Goal: Communication & Community: Answer question/provide support

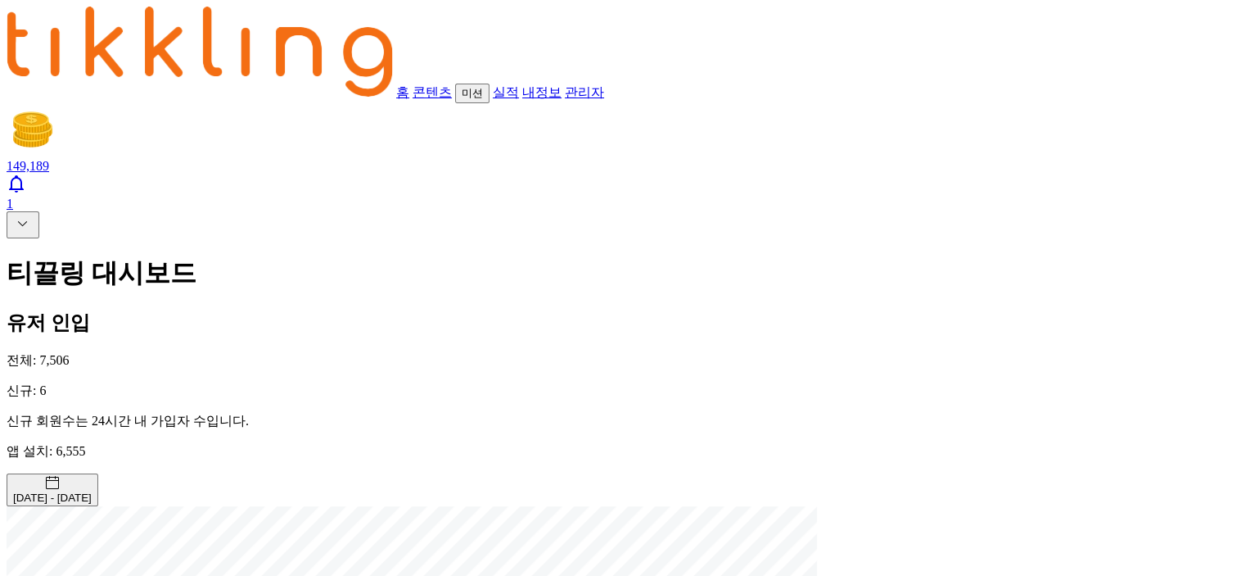
click at [16, 214] on icon at bounding box center [23, 224] width 20 height 20
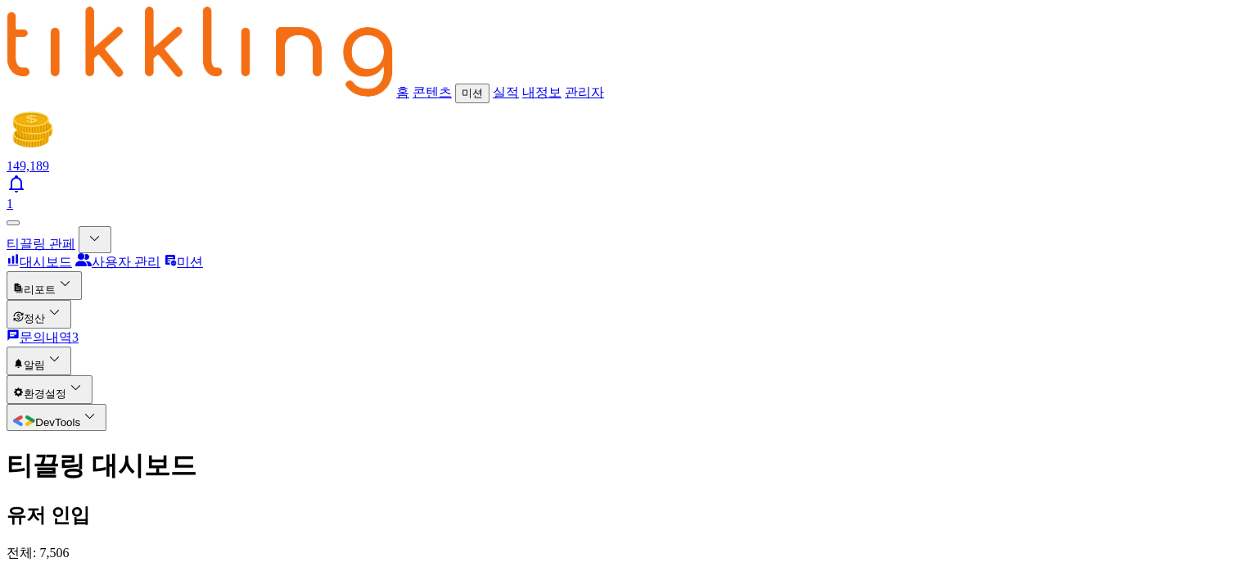
click at [20, 328] on icon "문의내역" at bounding box center [13, 334] width 13 height 13
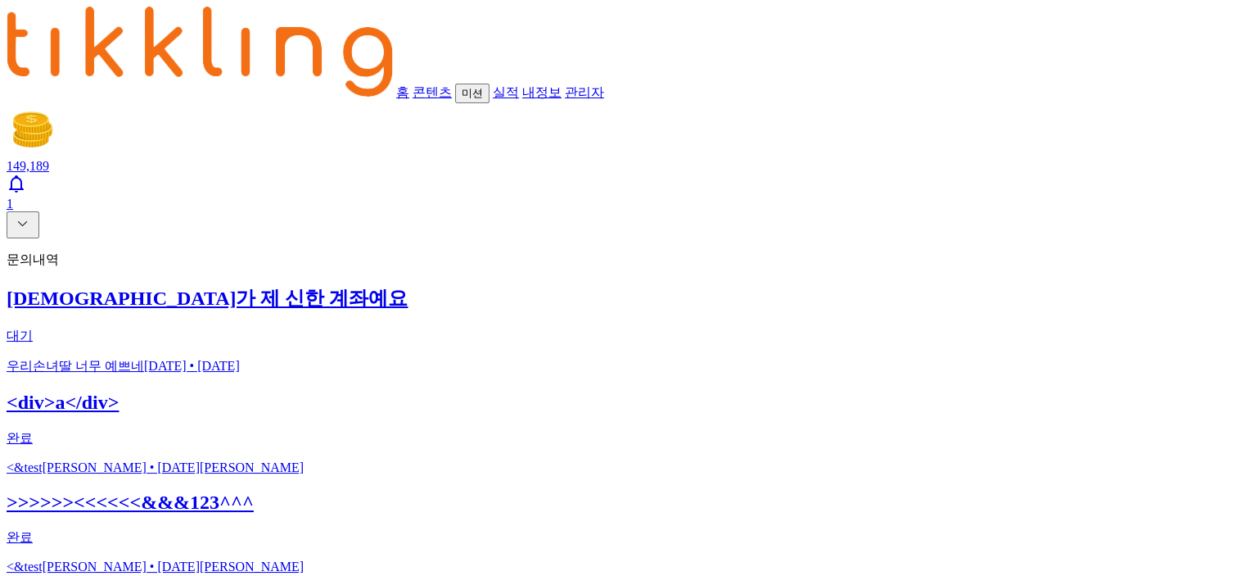
click at [271, 285] on h2 "[DEMOGRAPHIC_DATA]가 제 신한 계좌예요" at bounding box center [623, 298] width 1232 height 26
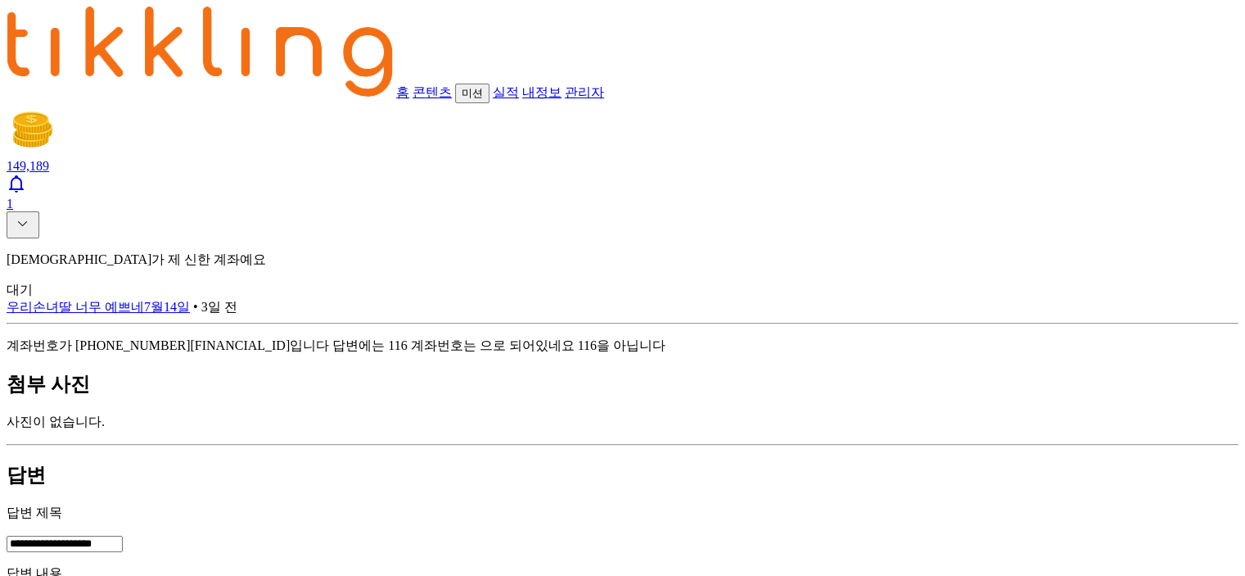
click at [14, 214] on icon at bounding box center [23, 224] width 20 height 20
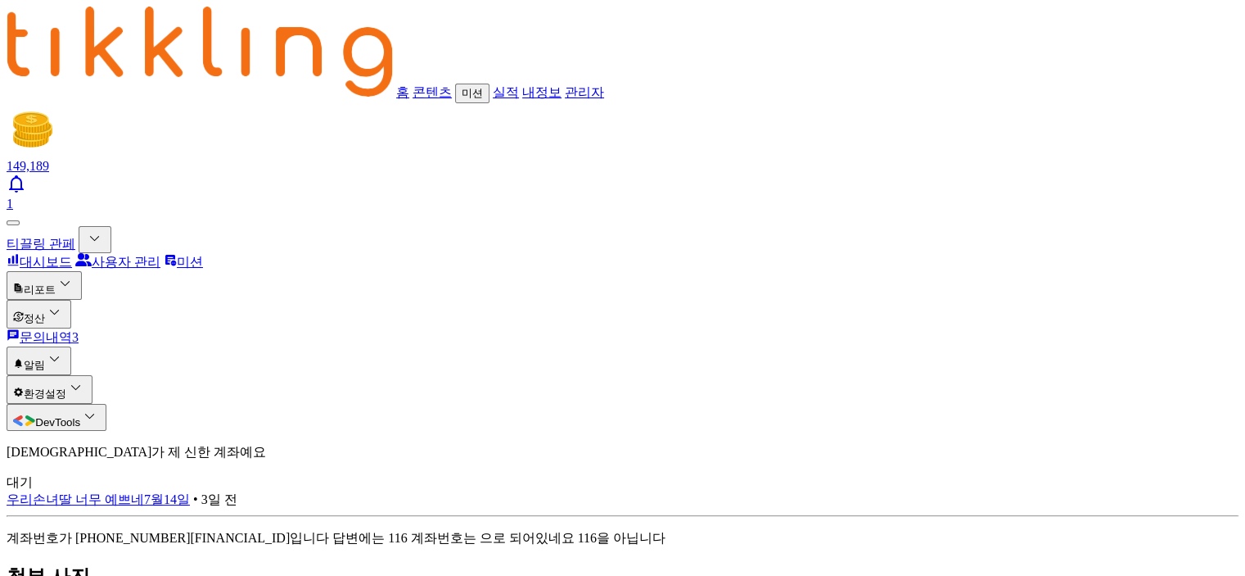
click at [78, 330] on link "문의내역 3" at bounding box center [43, 337] width 72 height 14
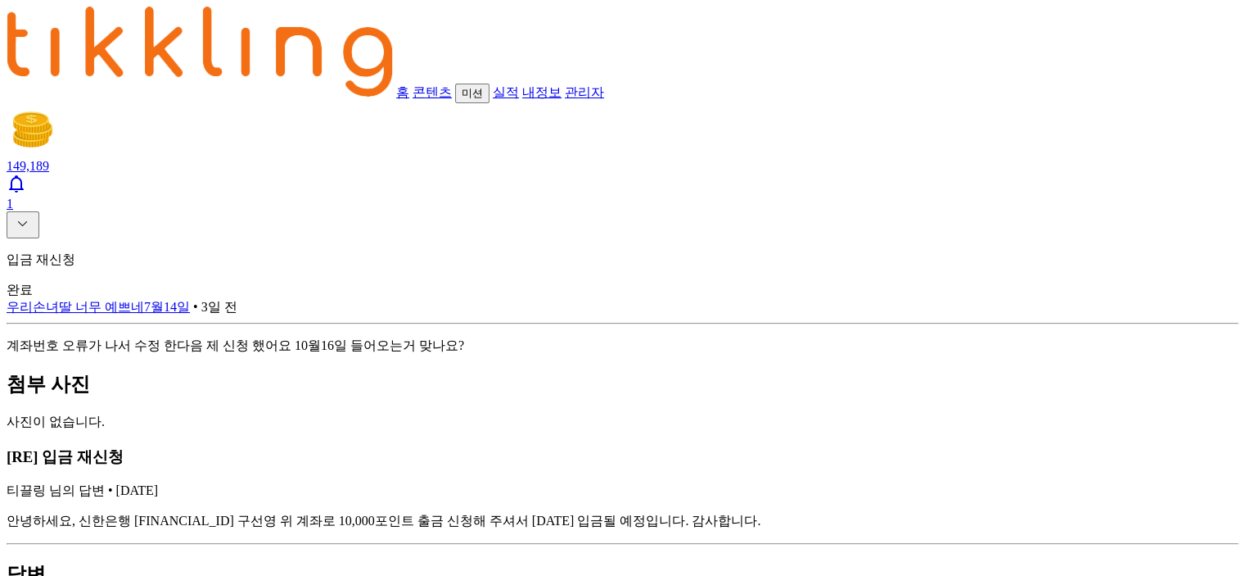
click at [13, 214] on icon at bounding box center [23, 224] width 20 height 20
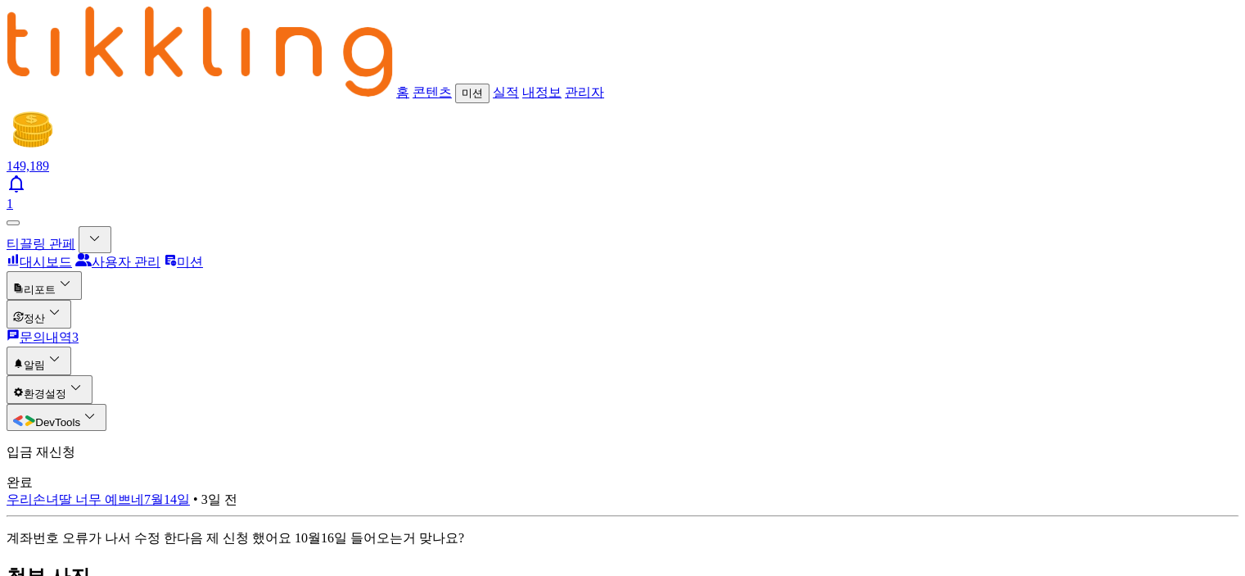
click at [79, 330] on span "3" at bounding box center [75, 337] width 7 height 14
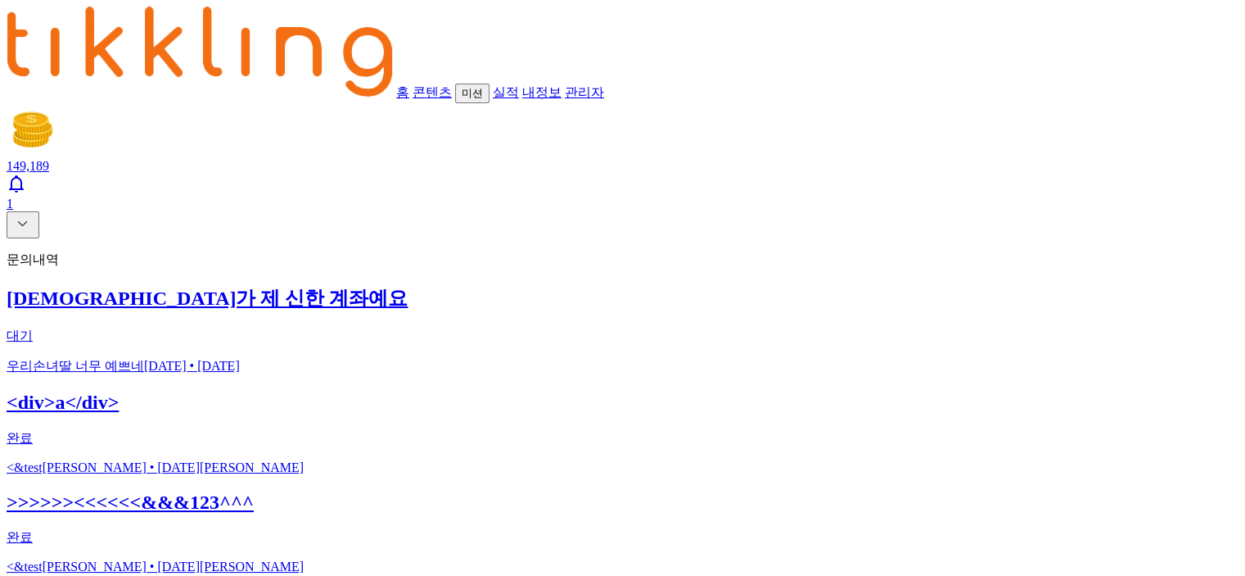
click at [337, 358] on p "우리손녀딸 너무 예쁘네[DATE] • [DATE]" at bounding box center [623, 366] width 1232 height 17
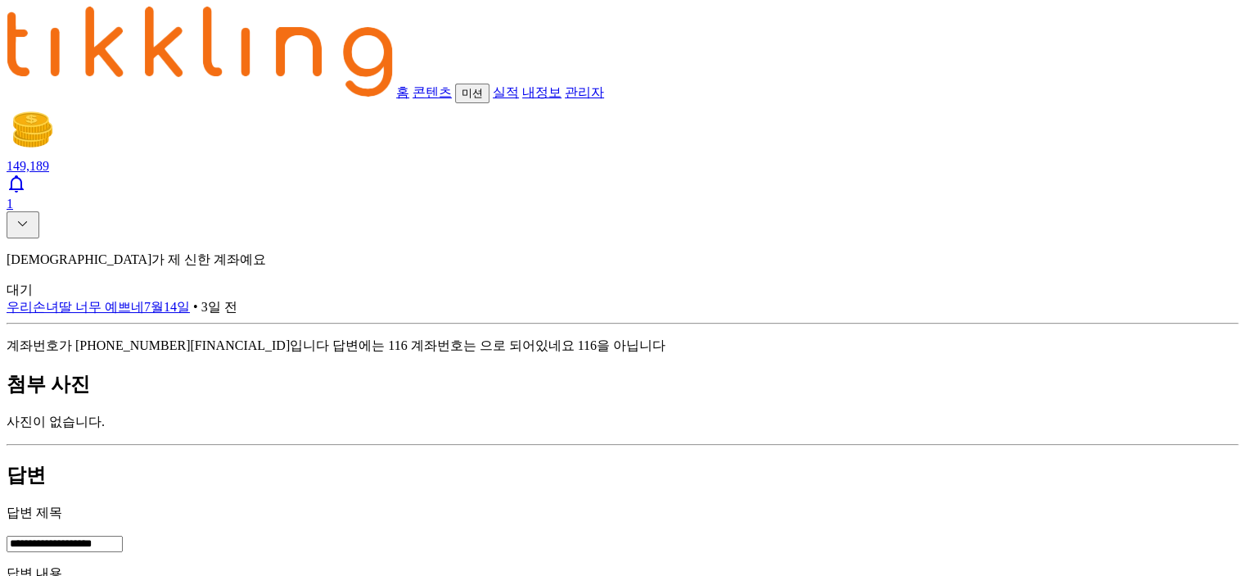
click at [522, 371] on h2 "첨부 사진" at bounding box center [623, 384] width 1232 height 26
click at [393, 413] on p "사진이 없습니다." at bounding box center [623, 421] width 1232 height 17
drag, startPoint x: 361, startPoint y: 173, endPoint x: 262, endPoint y: 169, distance: 99.1
click at [262, 337] on p "계좌번호가 [PHONE_NUMBER][FINANCIAL_ID]입니다 답변에는 116 계좌번호는 으로 되어있네요 116을 아닙니다" at bounding box center [623, 345] width 1232 height 17
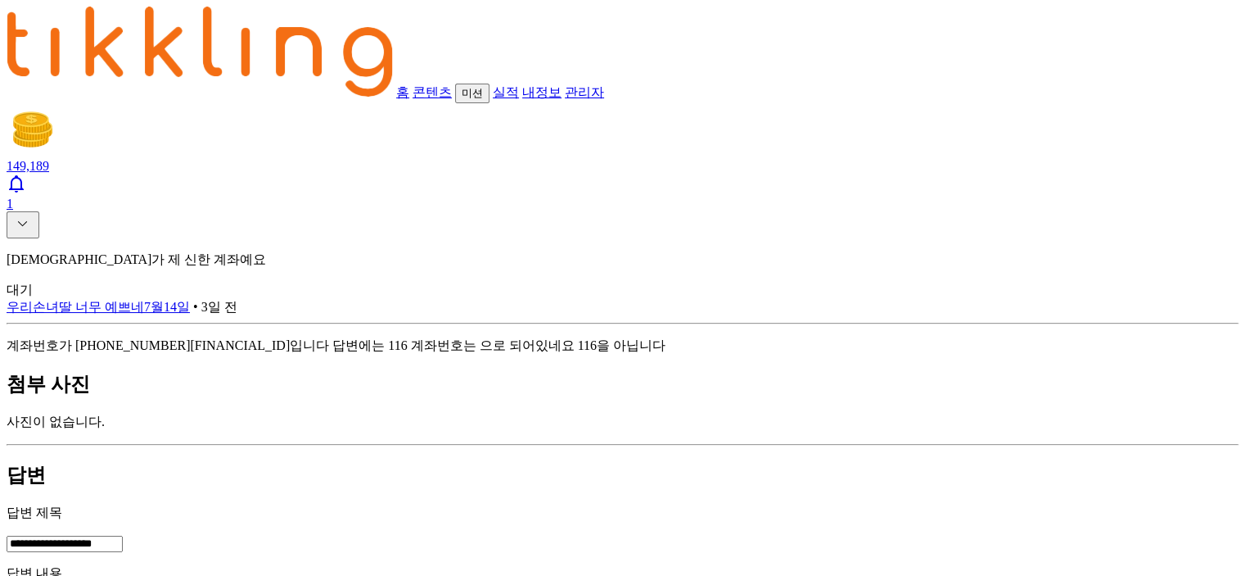
copy p "110 604 049680"
paste textarea "**********"
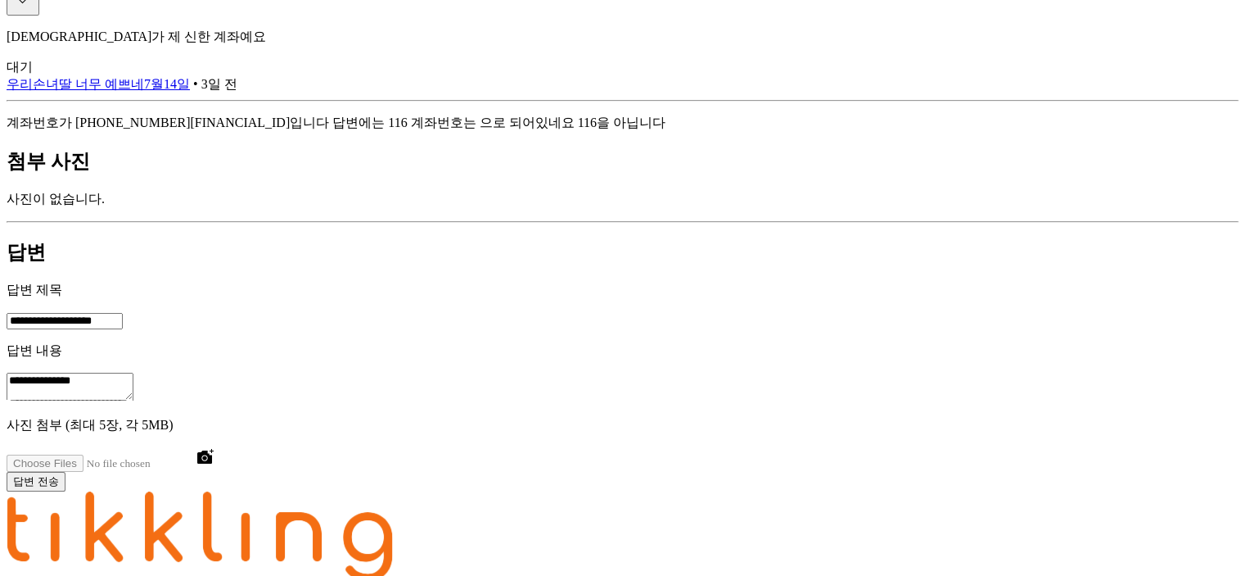
scroll to position [246, 0]
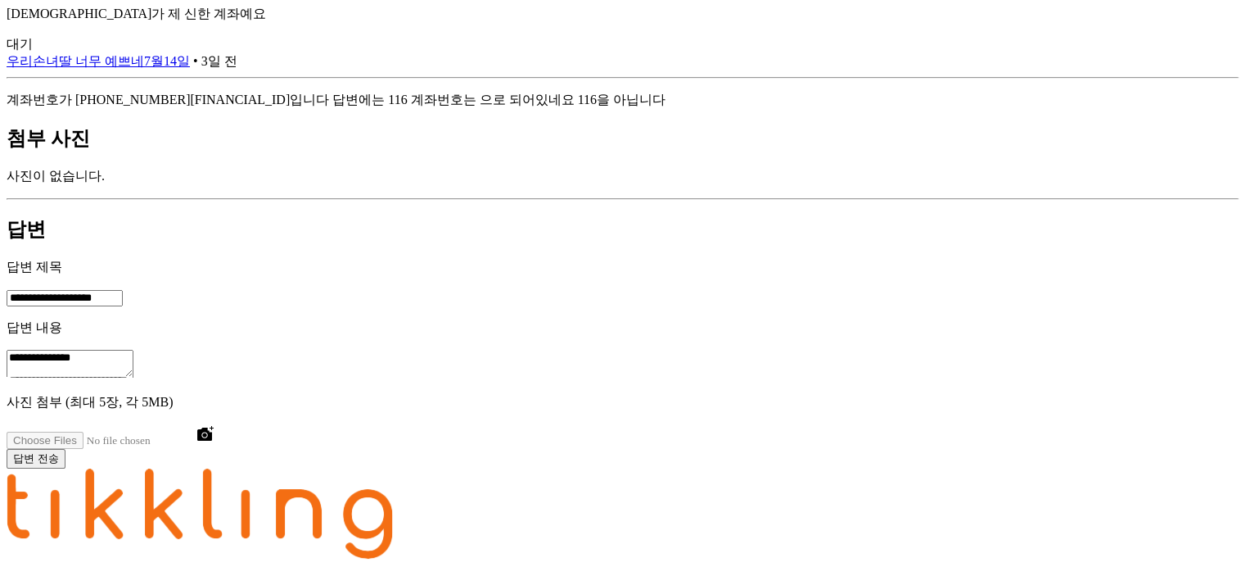
type textarea "**********"
click at [65, 449] on button "답변 전송" at bounding box center [36, 459] width 59 height 20
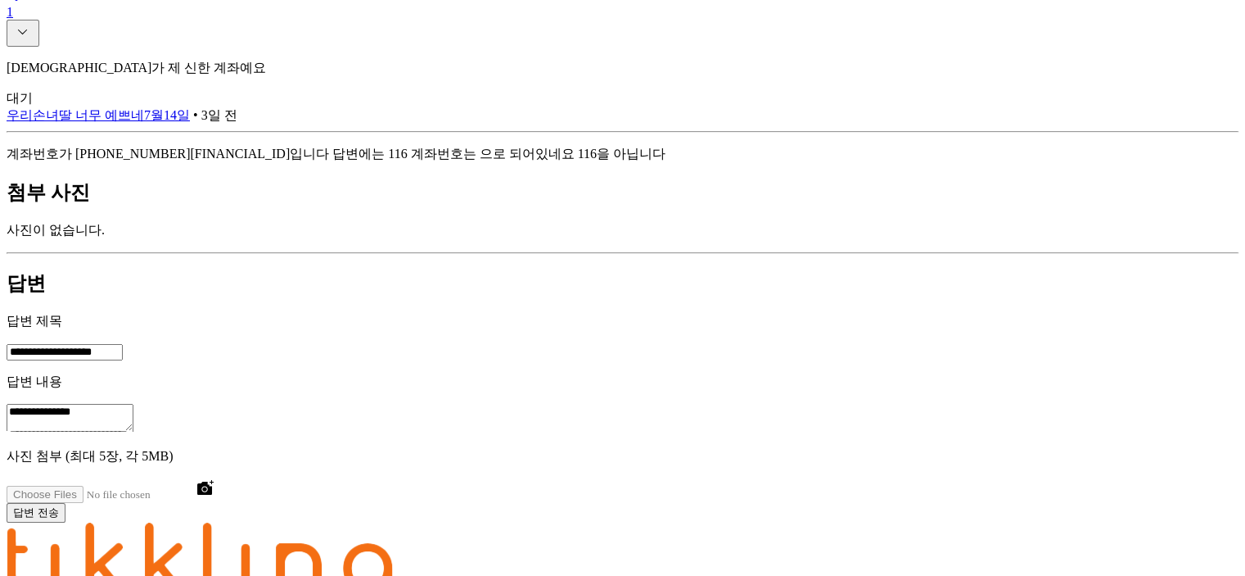
scroll to position [0, 0]
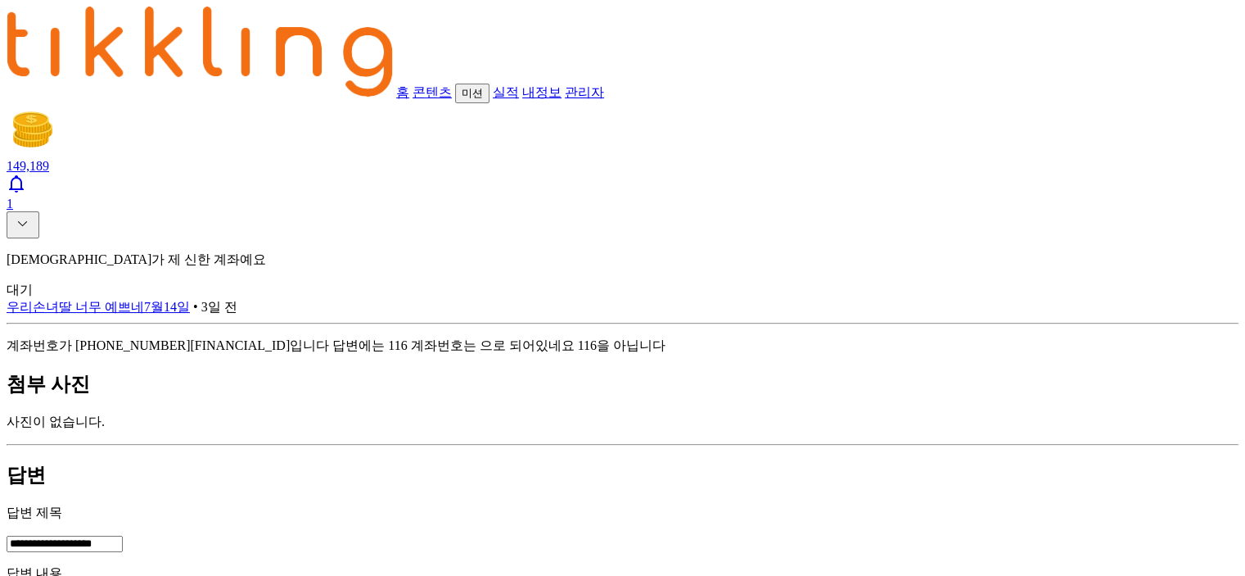
click at [249, 21] on img at bounding box center [200, 52] width 386 height 90
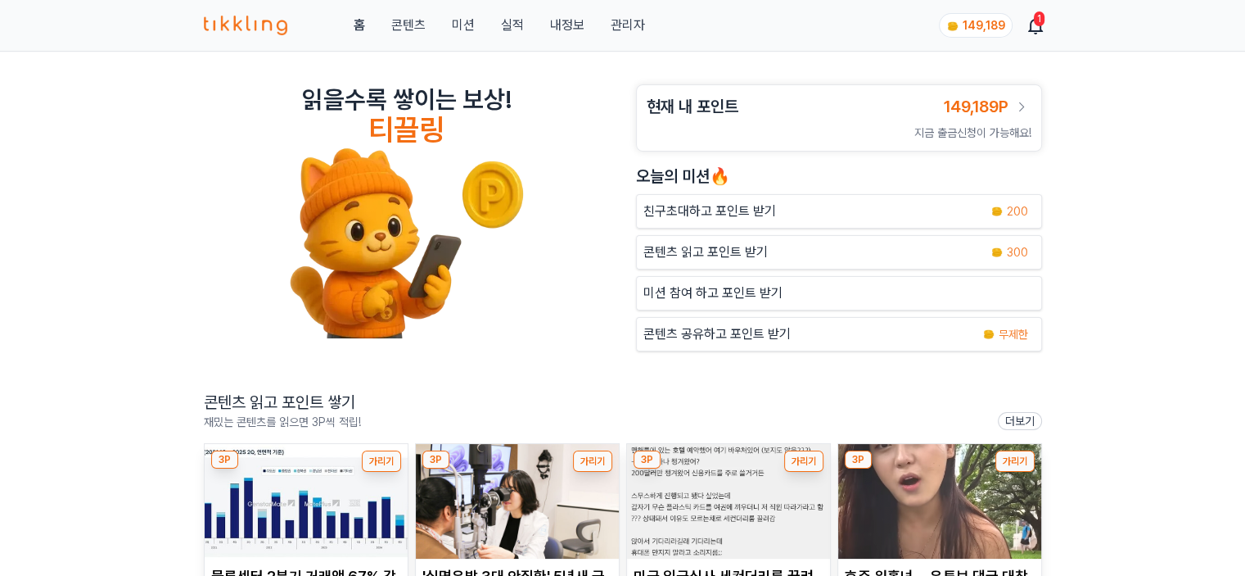
click at [630, 20] on link "관리자" at bounding box center [627, 26] width 34 height 20
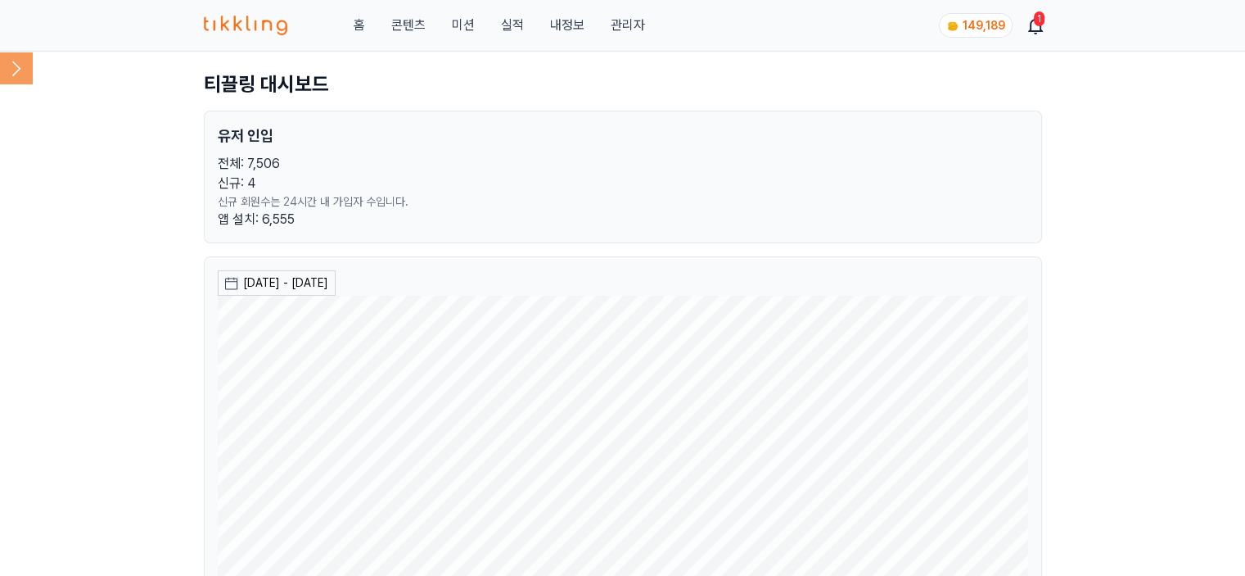
click at [29, 65] on icon at bounding box center [16, 68] width 33 height 33
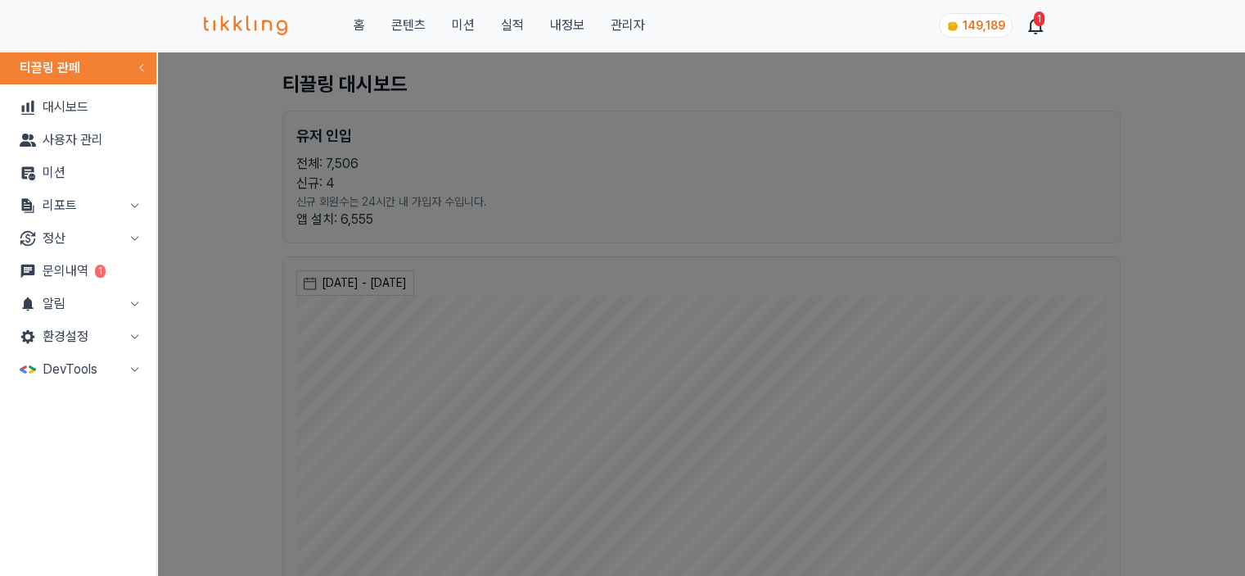
click at [93, 238] on button "정산" at bounding box center [78, 238] width 143 height 33
click at [93, 273] on link "출금신청" at bounding box center [78, 271] width 143 height 33
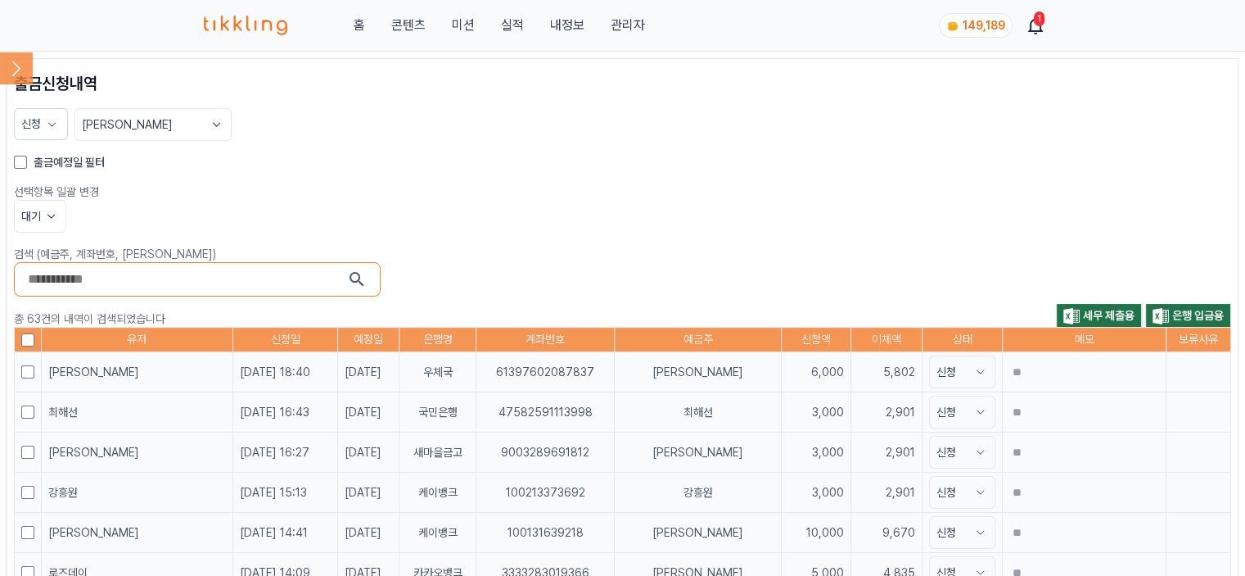
click at [159, 278] on input "search" at bounding box center [187, 279] width 319 height 26
type input "*****"
click at [347, 269] on button "submit" at bounding box center [357, 279] width 20 height 20
